Goal: Task Accomplishment & Management: Manage account settings

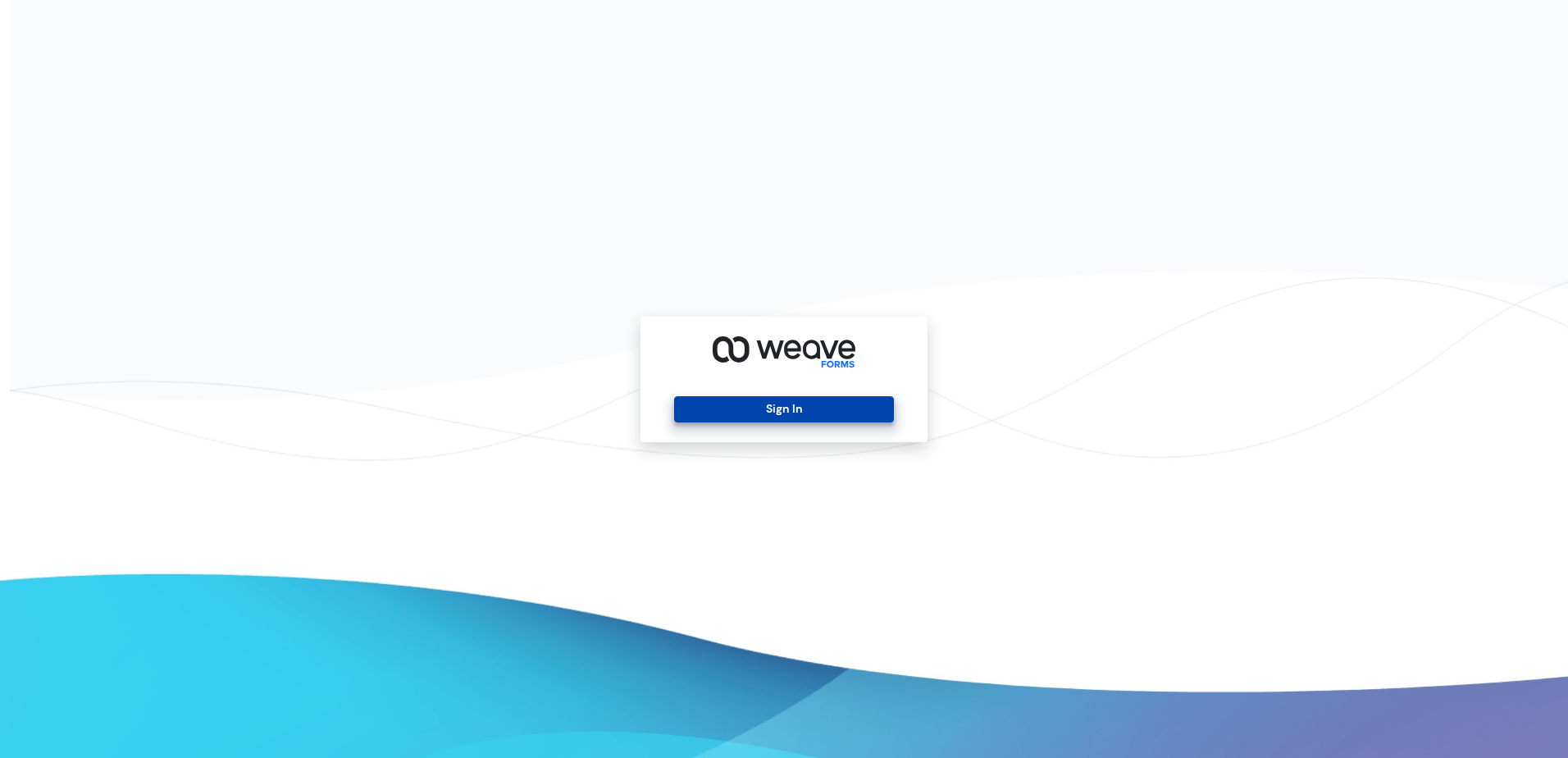
click at [753, 404] on button "Sign In" at bounding box center [783, 408] width 219 height 26
